Goal: Check status: Check status

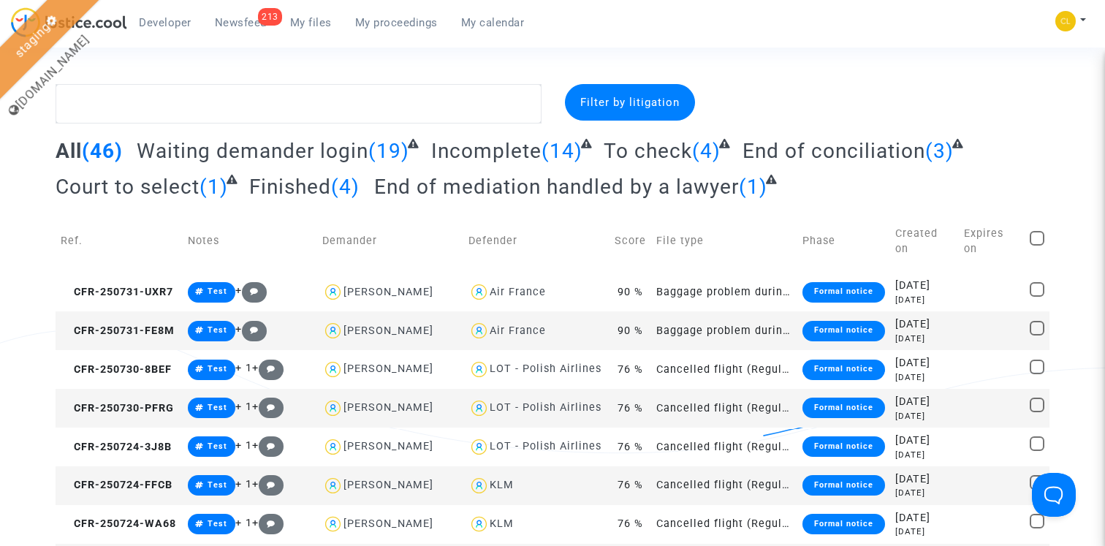
click at [379, 23] on span "My proceedings" at bounding box center [396, 22] width 83 height 13
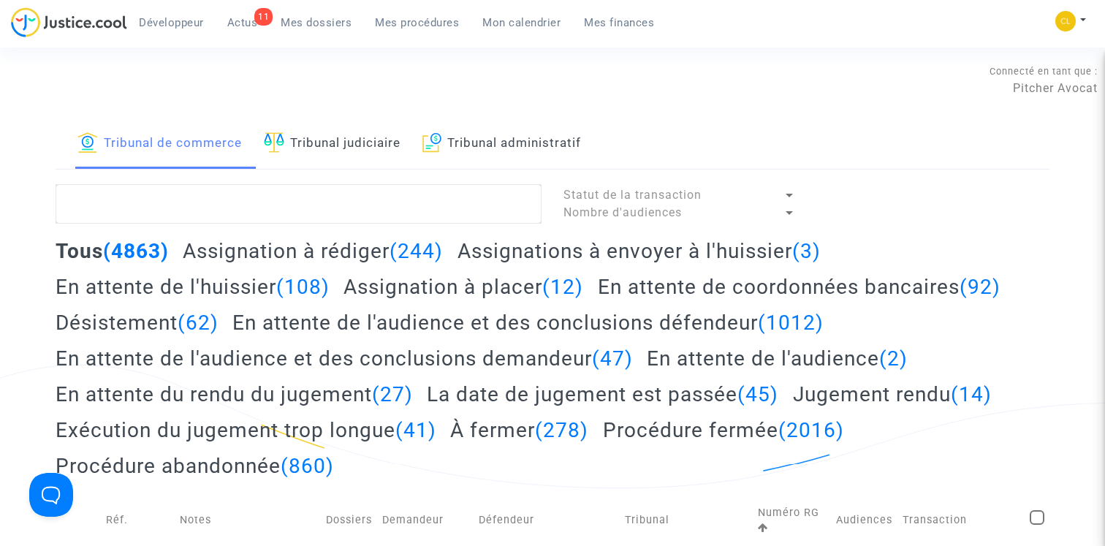
click at [465, 428] on h2 "À fermer (278)" at bounding box center [519, 430] width 138 height 26
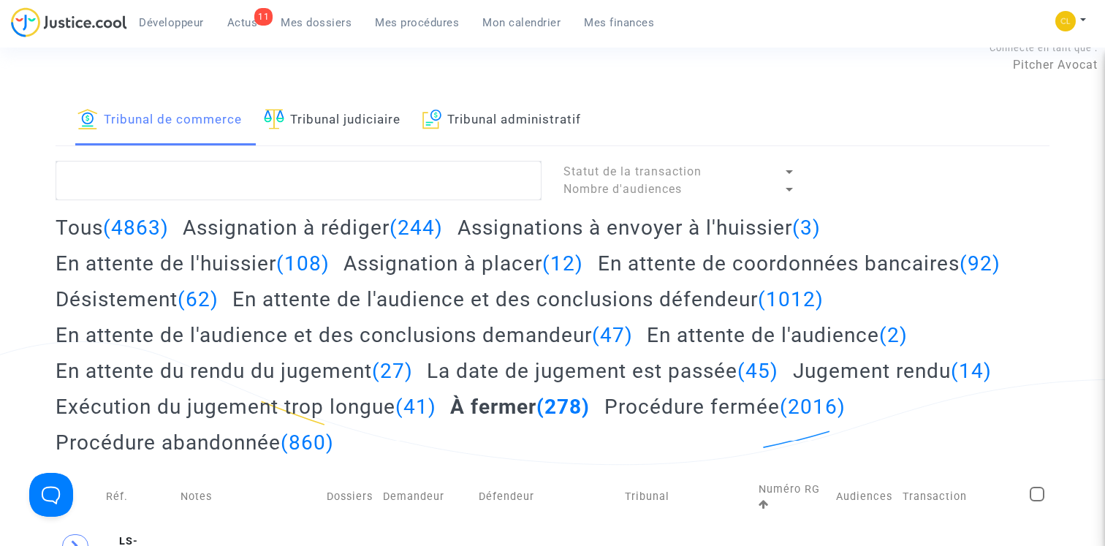
scroll to position [14, 0]
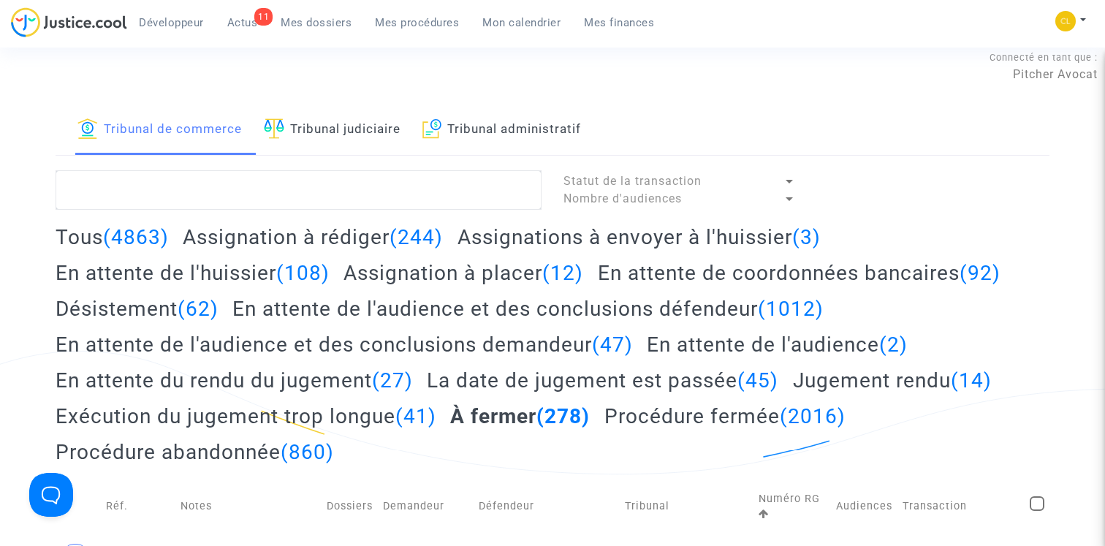
click at [605, 180] on span "Statut de la transaction" at bounding box center [632, 181] width 138 height 14
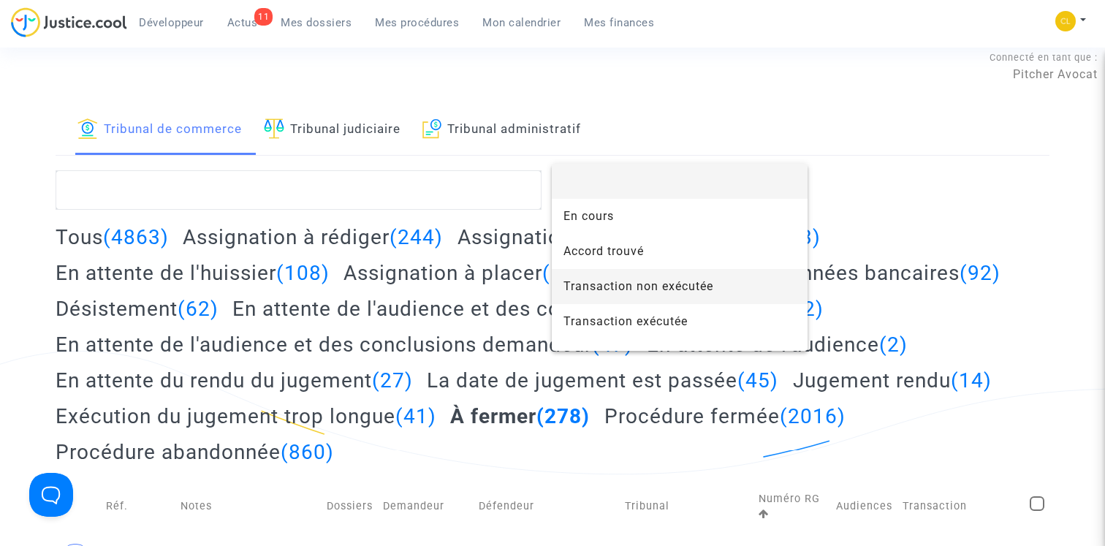
scroll to position [23, 0]
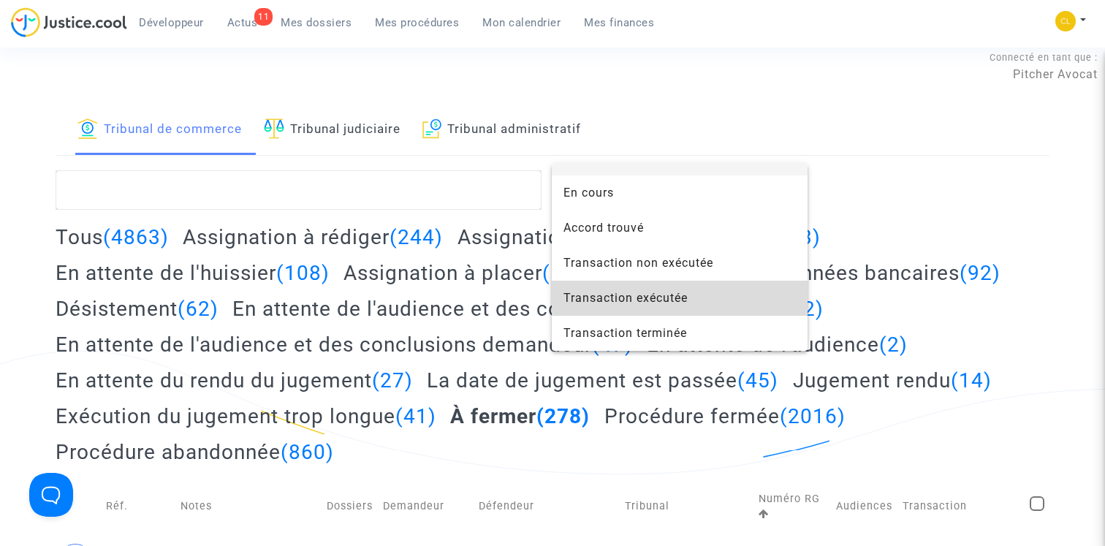
click at [627, 284] on span "Transaction exécutée" at bounding box center [679, 298] width 232 height 35
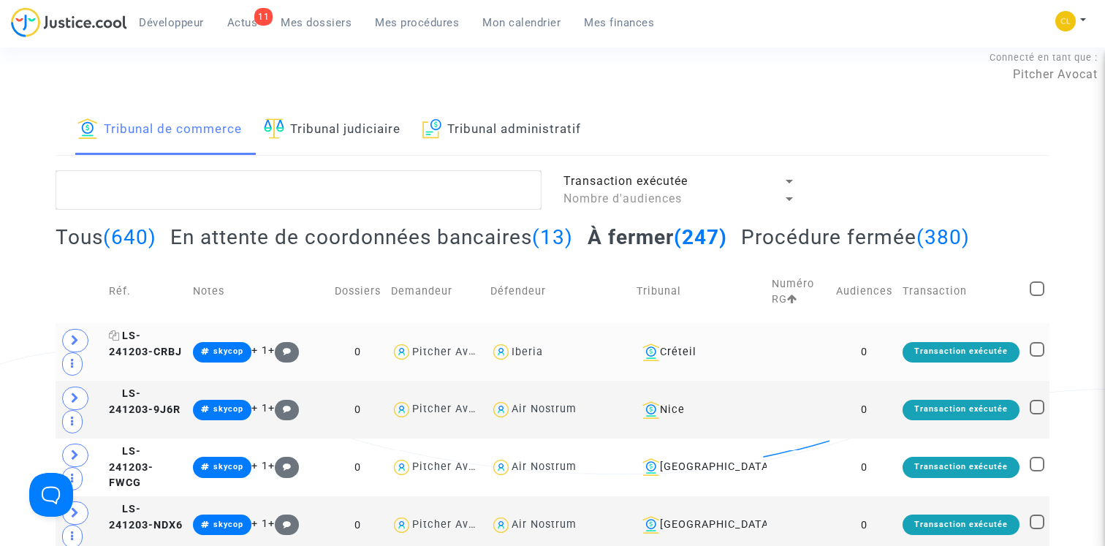
click at [155, 342] on span "LS-241203-CRBJ" at bounding box center [145, 344] width 73 height 29
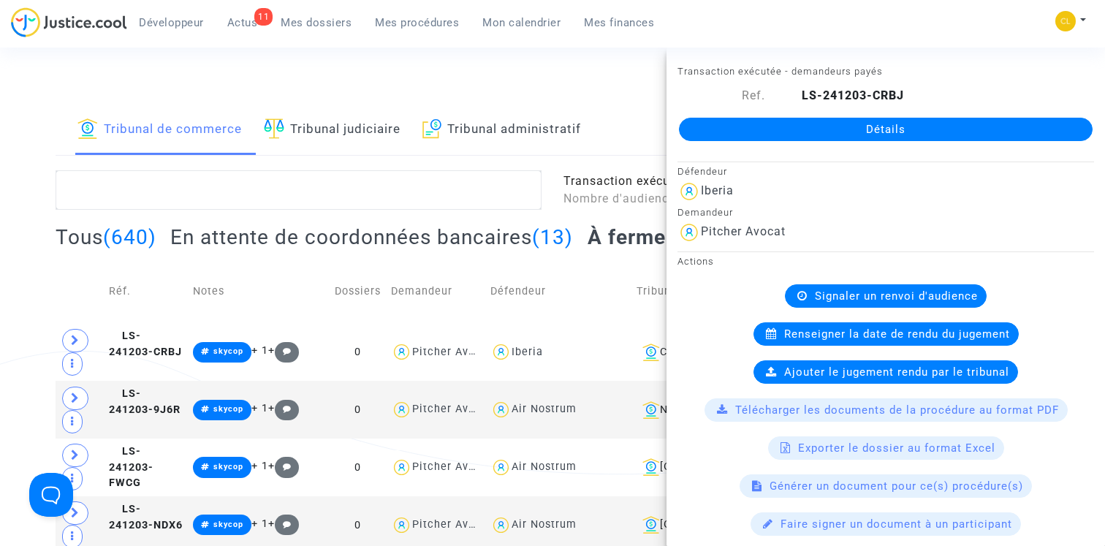
click at [748, 135] on link "Détails" at bounding box center [886, 129] width 414 height 23
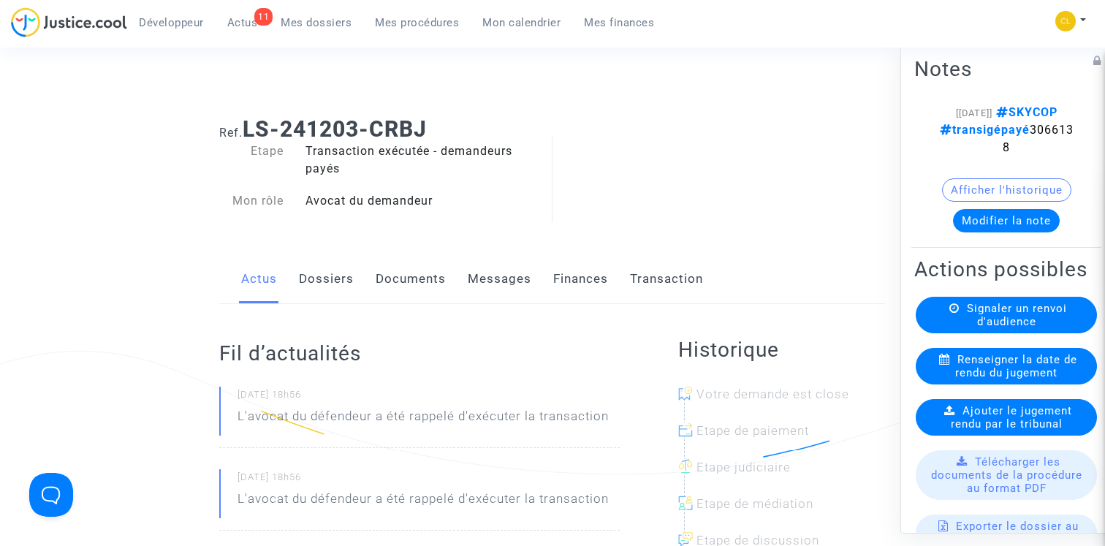
click at [574, 279] on link "Finances" at bounding box center [580, 279] width 55 height 48
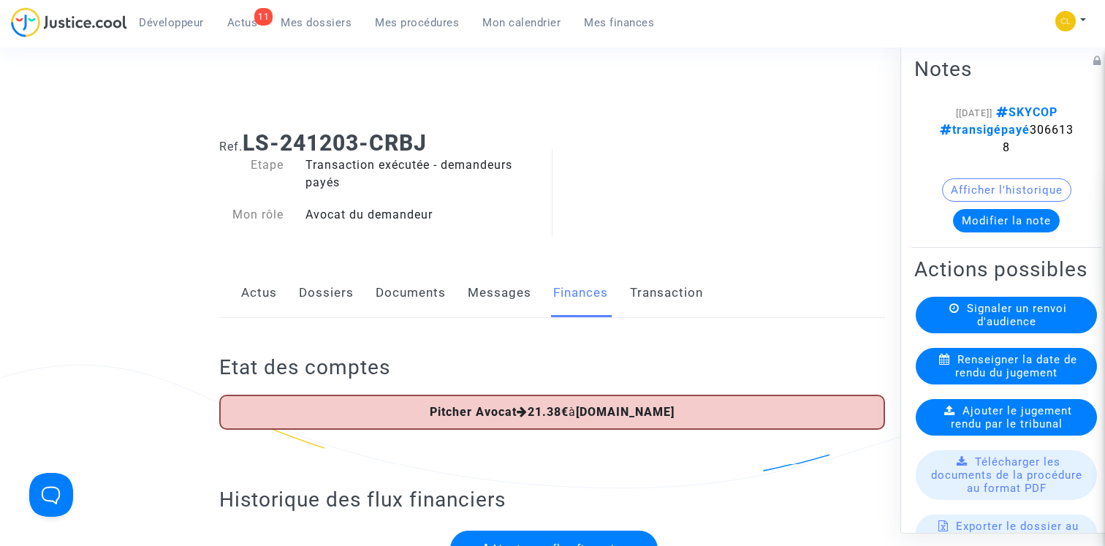
scroll to position [14, 0]
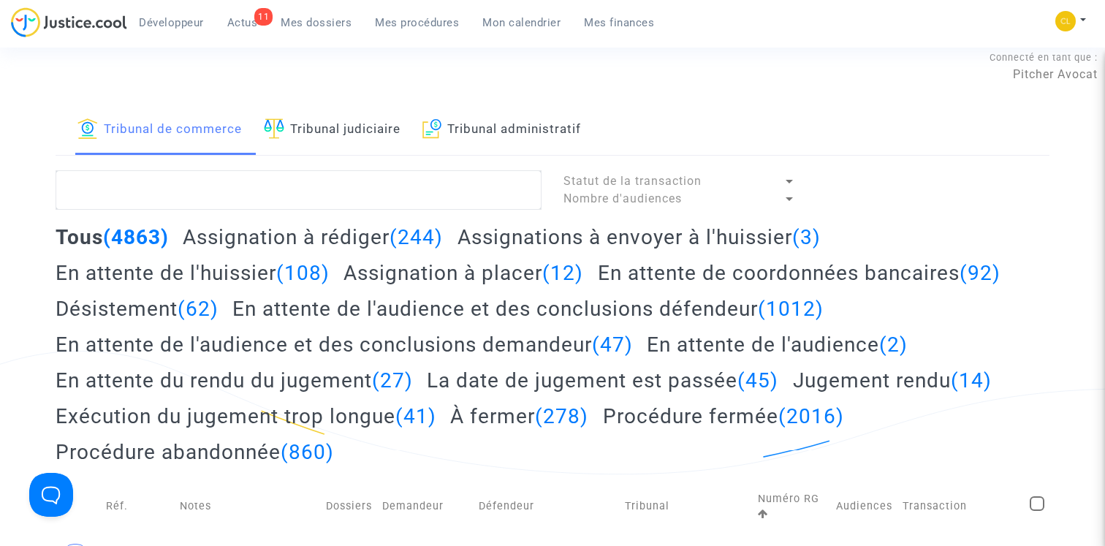
click at [631, 172] on div "Statut de la transaction" at bounding box center [672, 181] width 219 height 18
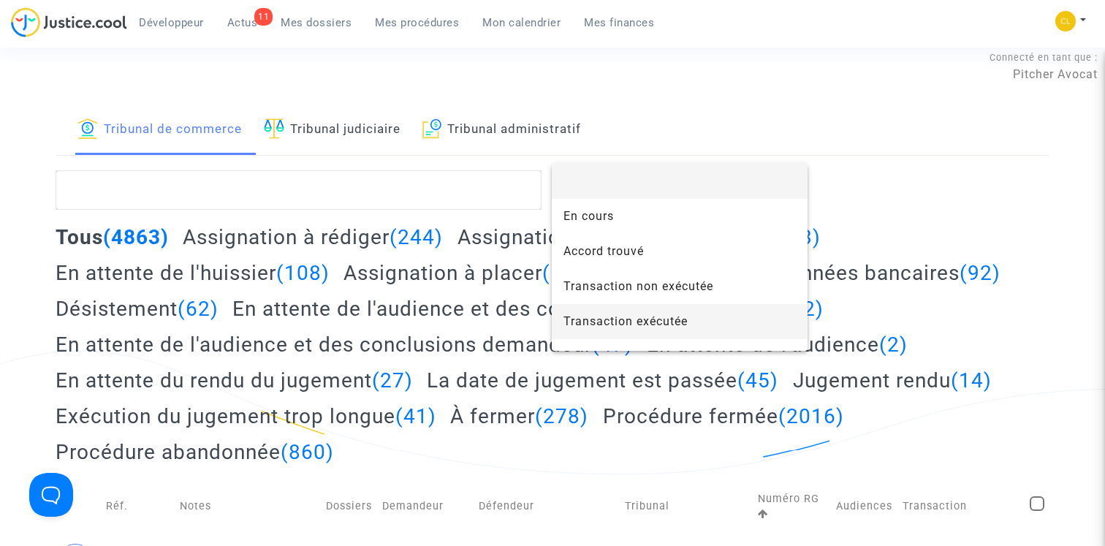
click at [646, 314] on span "Transaction exécutée" at bounding box center [679, 321] width 232 height 35
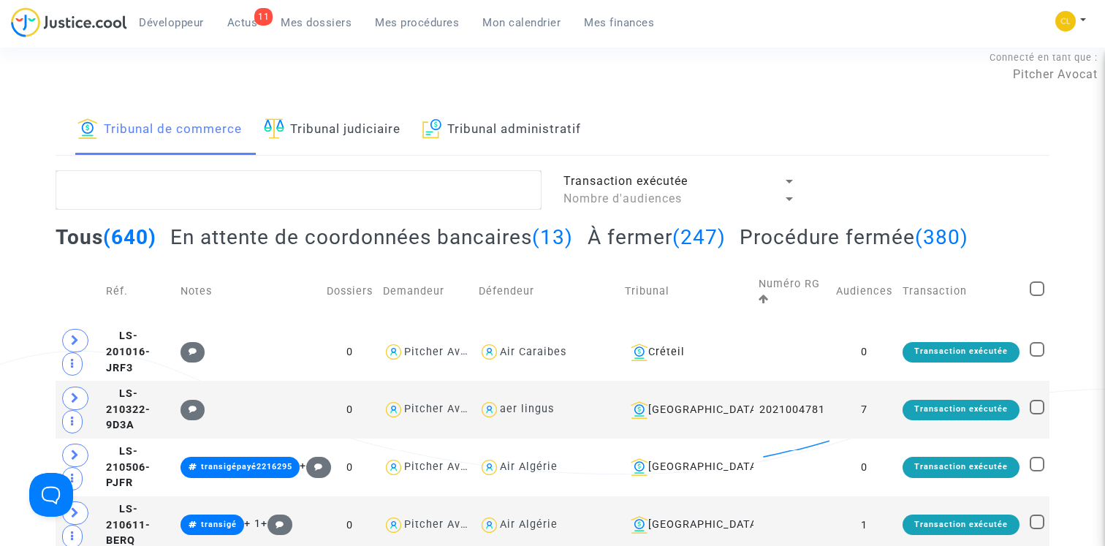
click at [493, 244] on h2 "En attente de coordonnées bancaires (13)" at bounding box center [371, 237] width 403 height 26
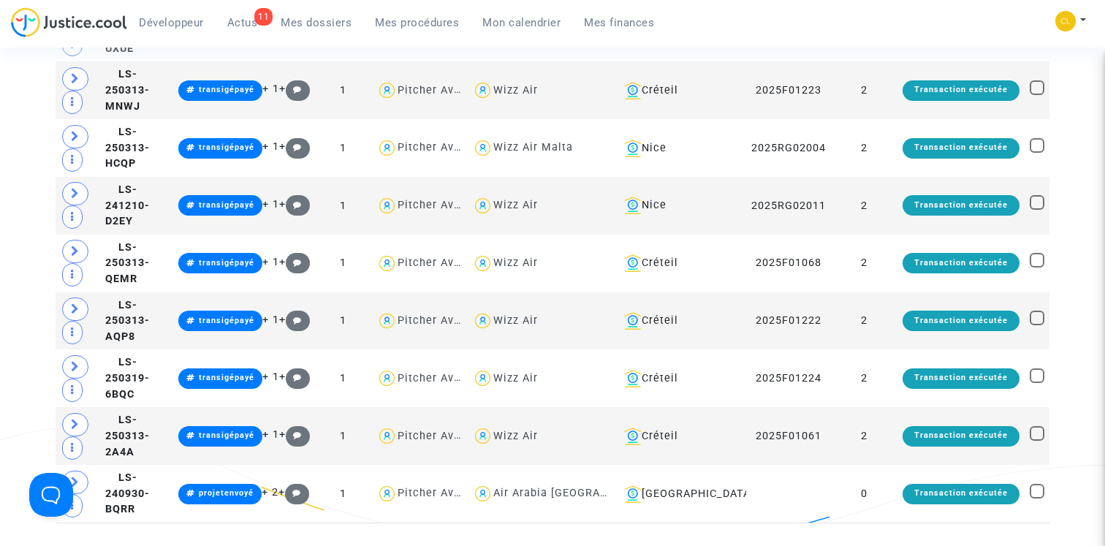
scroll to position [494, 0]
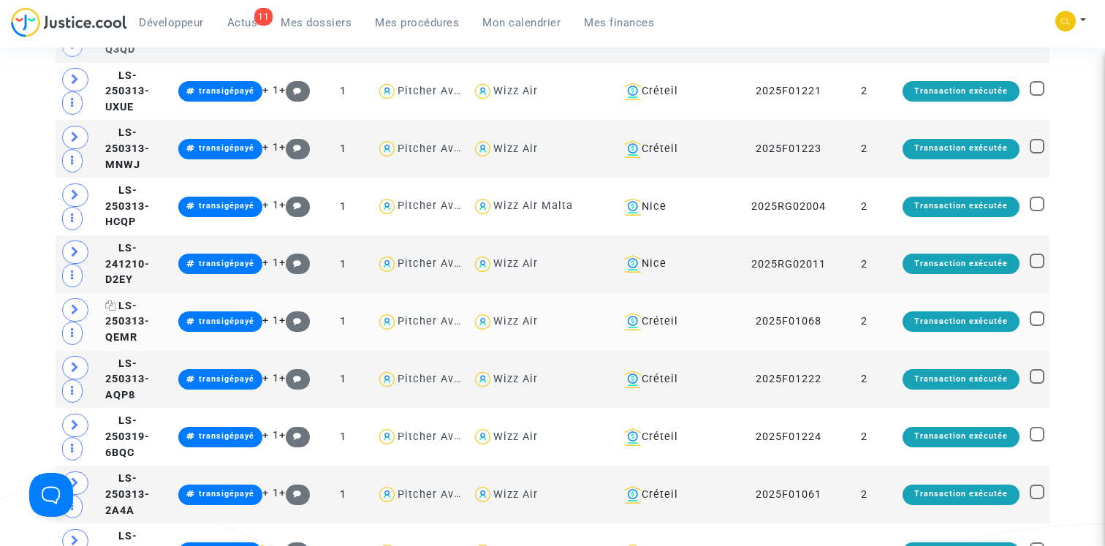
click at [150, 321] on span "LS-250313-QEMR" at bounding box center [127, 322] width 45 height 44
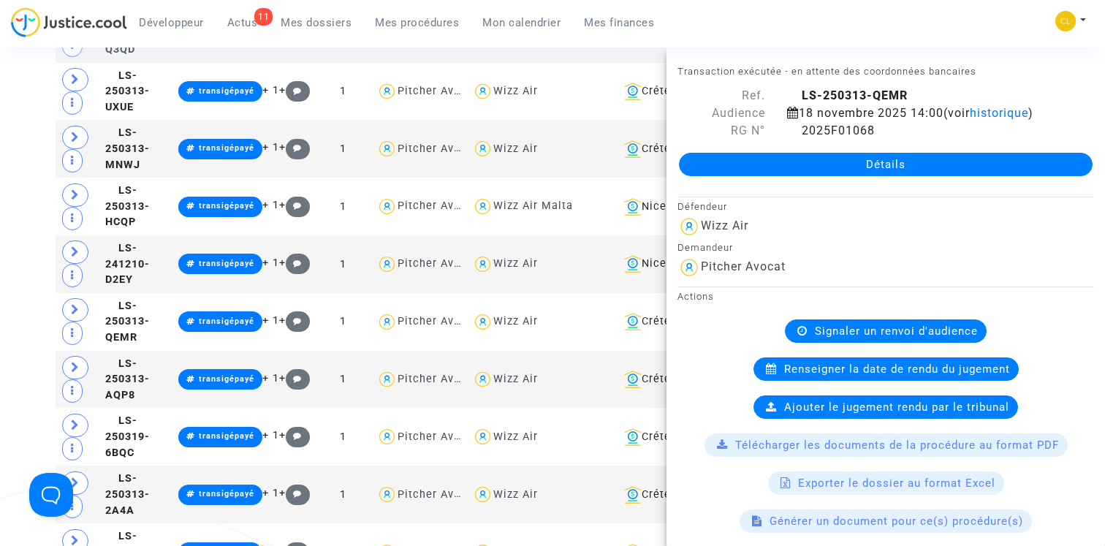
click at [865, 157] on link "Détails" at bounding box center [886, 164] width 414 height 23
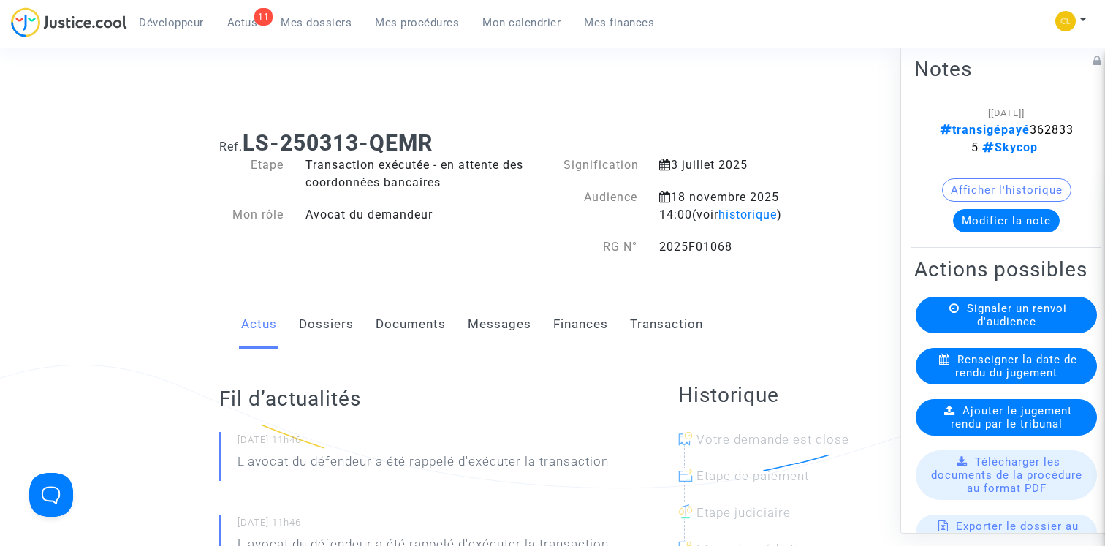
click at [739, 243] on div "2025F01068" at bounding box center [743, 247] width 191 height 18
click at [738, 247] on icon at bounding box center [737, 246] width 11 height 12
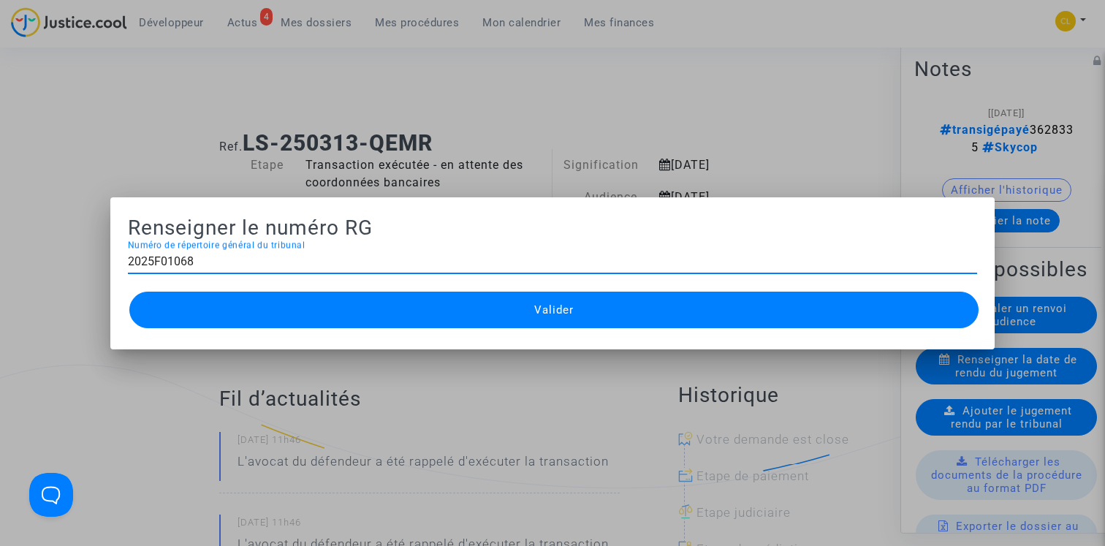
click at [627, 102] on div at bounding box center [552, 273] width 1105 height 546
